Goal: Browse casually

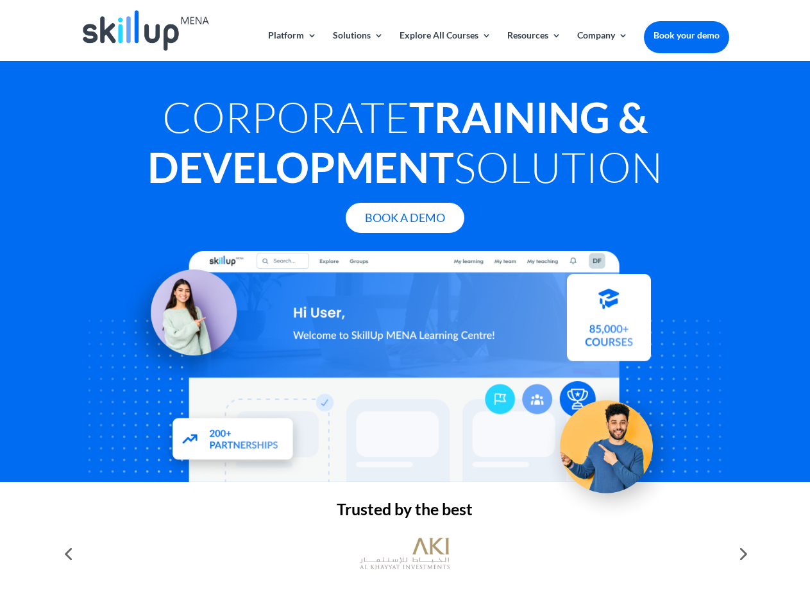
click at [405, 308] on div at bounding box center [405, 366] width 648 height 231
click at [357, 46] on link "Solutions" at bounding box center [358, 46] width 51 height 30
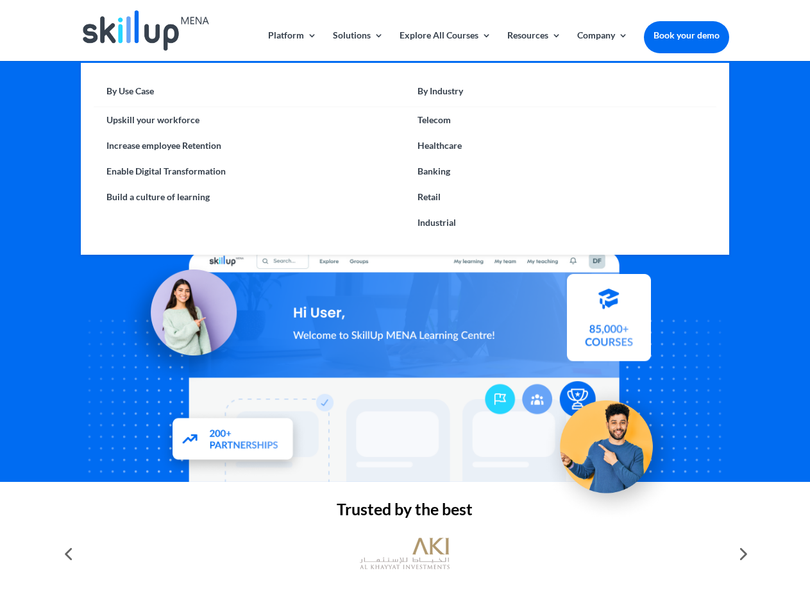
click at [445, 46] on link "Explore All Courses" at bounding box center [446, 46] width 92 height 30
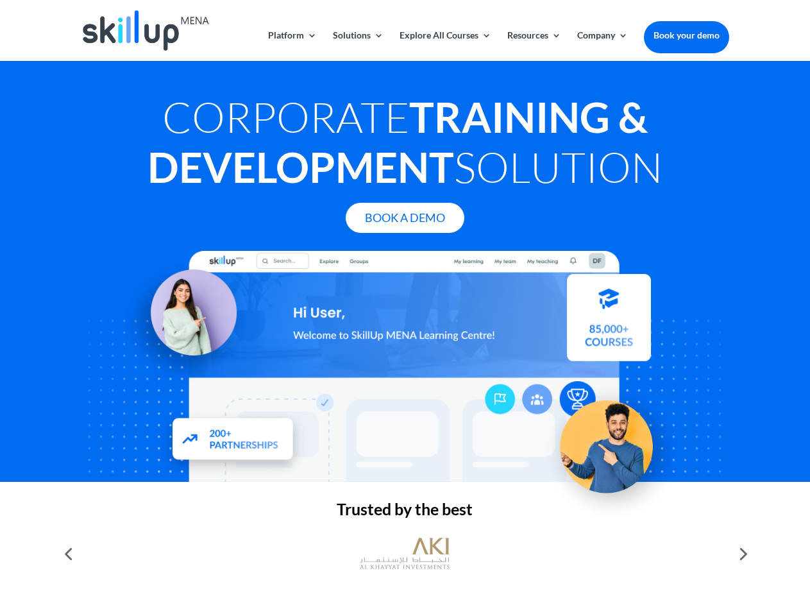
click at [533, 46] on link "Resources" at bounding box center [534, 46] width 54 height 30
click at [602, 46] on link "Company" at bounding box center [602, 46] width 51 height 30
click at [405, 554] on img at bounding box center [405, 553] width 90 height 45
